Goal: Information Seeking & Learning: Compare options

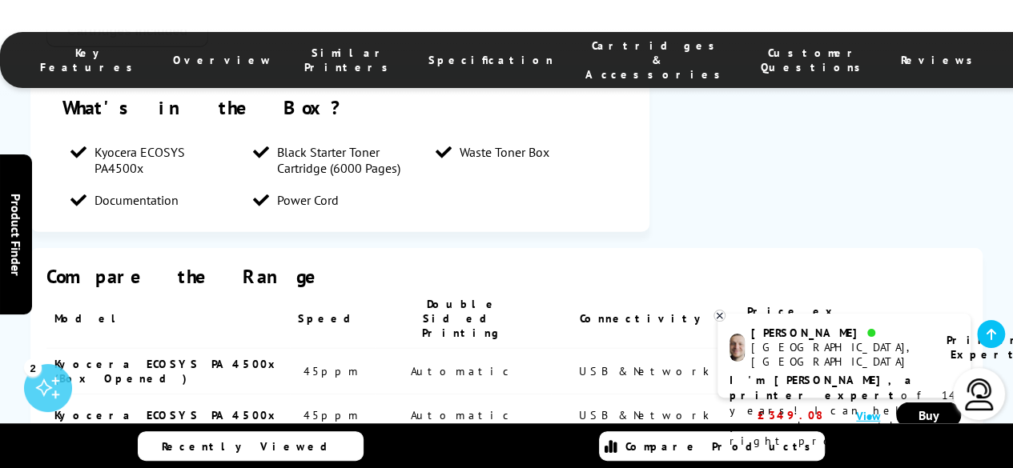
scroll to position [2056, 0]
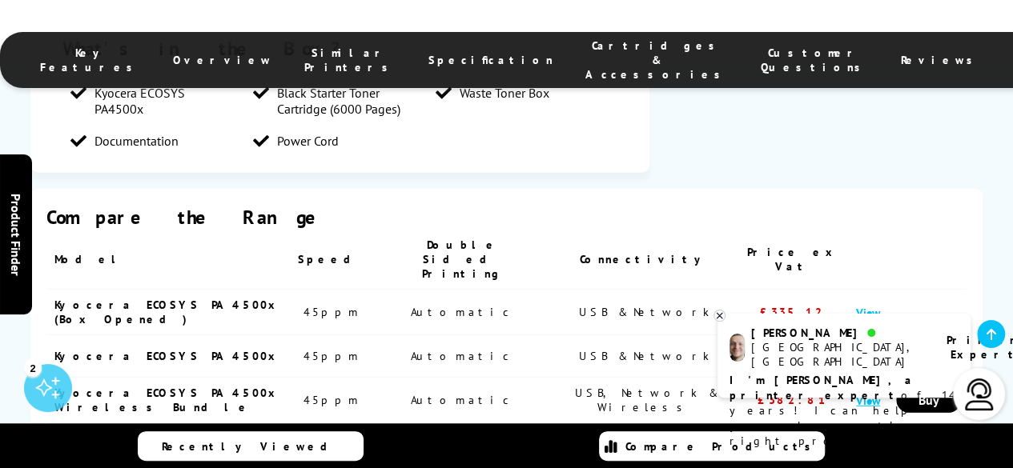
click at [856, 393] on link "View" at bounding box center [868, 400] width 24 height 15
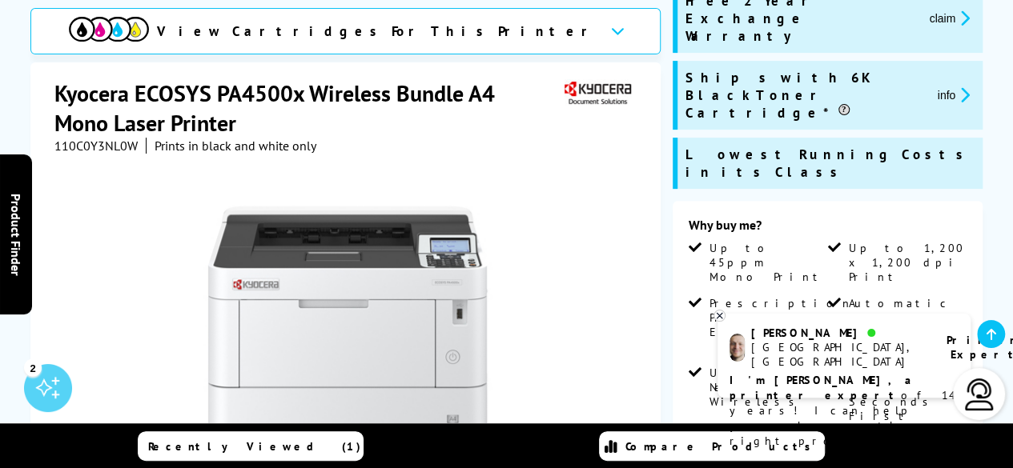
scroll to position [188, 0]
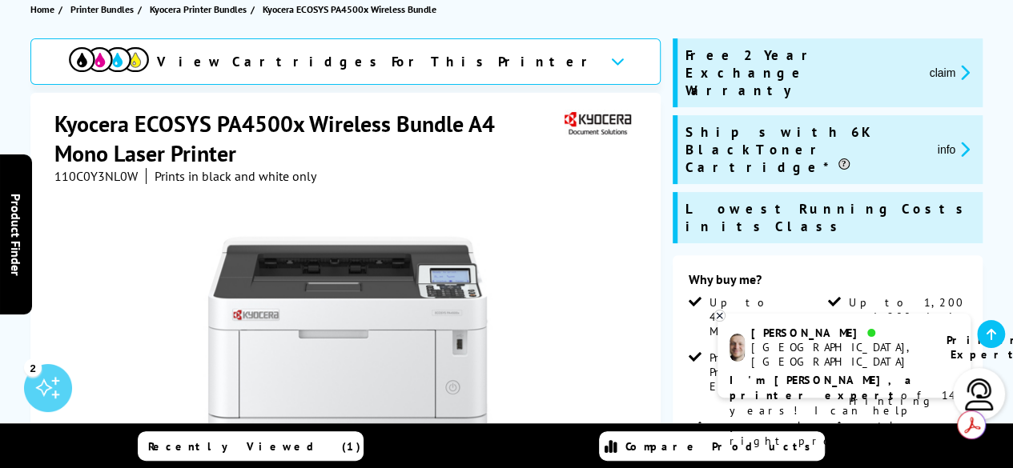
click at [717, 317] on icon at bounding box center [719, 316] width 6 height 6
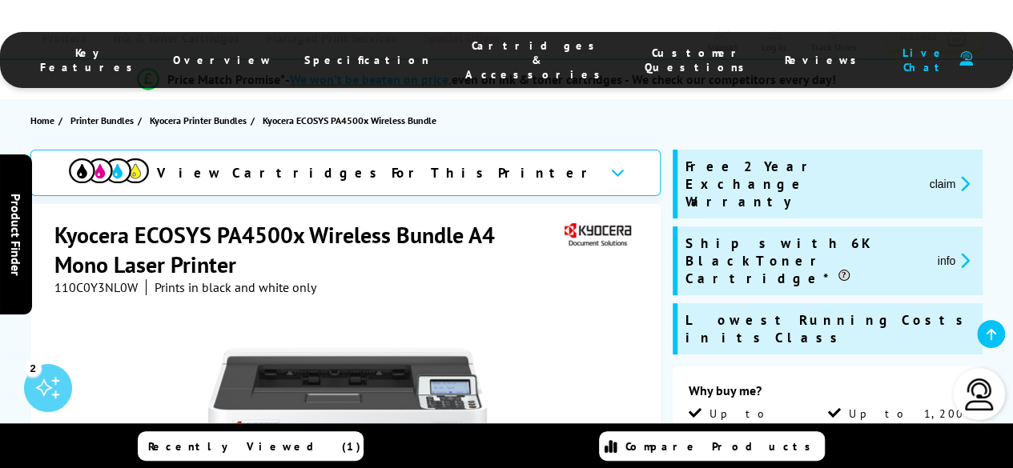
scroll to position [0, 0]
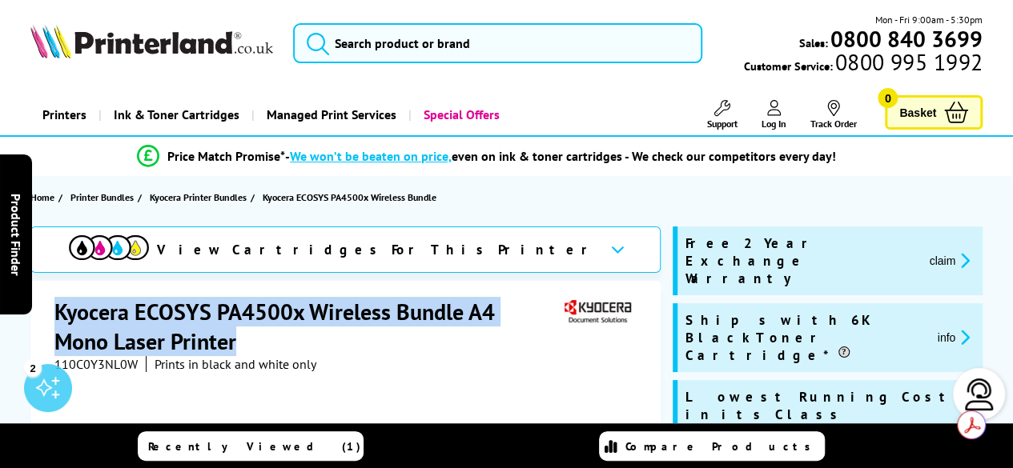
drag, startPoint x: 251, startPoint y: 343, endPoint x: 58, endPoint y: 319, distance: 195.3
click at [58, 319] on h1 "Kyocera ECOSYS PA4500x Wireless Bundle A4 Mono Laser Printer" at bounding box center [307, 326] width 506 height 59
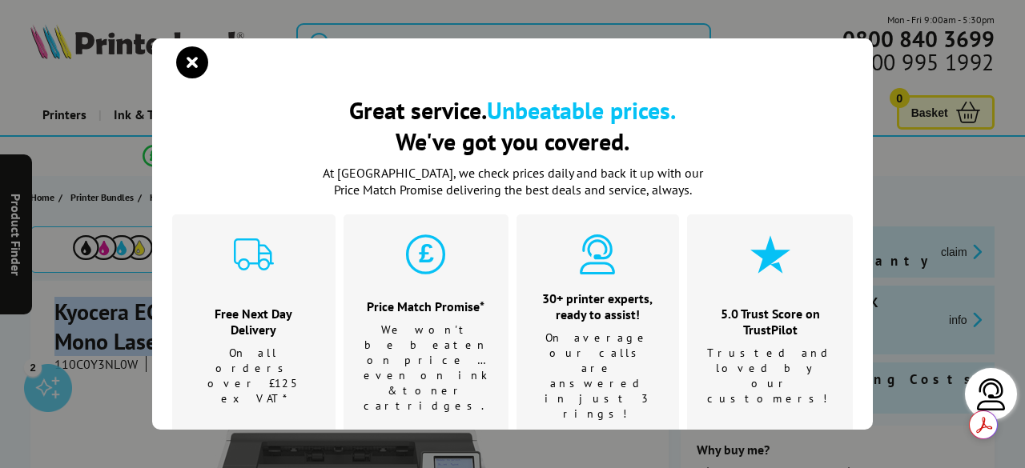
copy h1 "Kyocera ECOSYS PA4500x Wireless Bundle A4 Mono Laser Printer"
click at [189, 63] on icon "close modal" at bounding box center [192, 62] width 32 height 32
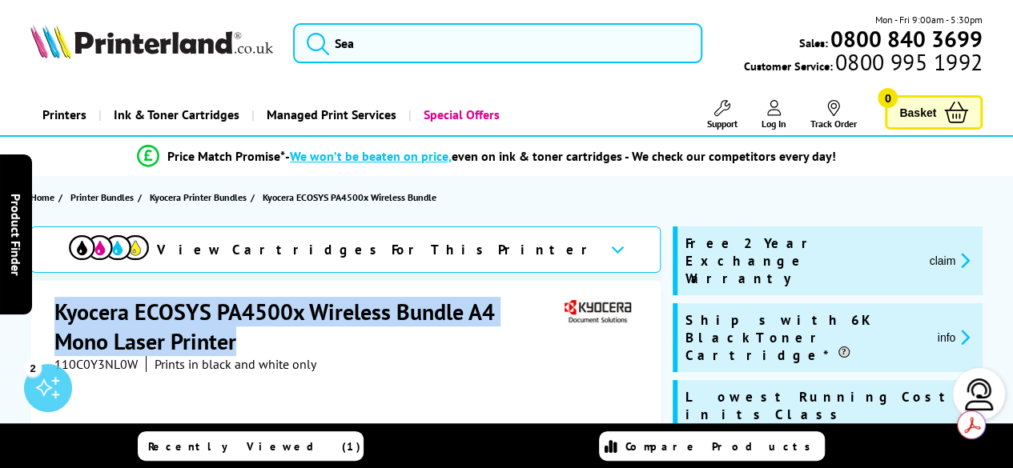
copy h1 "Kyocera ECOSYS PA4500x Wireless Bundle A4 Mono Laser Printer"
